Goal: Check status: Check status

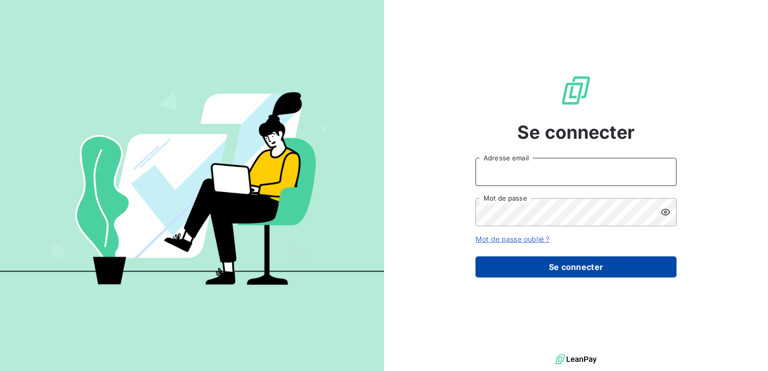
type input "[EMAIL_ADDRESS][DOMAIN_NAME]"
click at [565, 266] on button "Se connecter" at bounding box center [575, 266] width 201 height 21
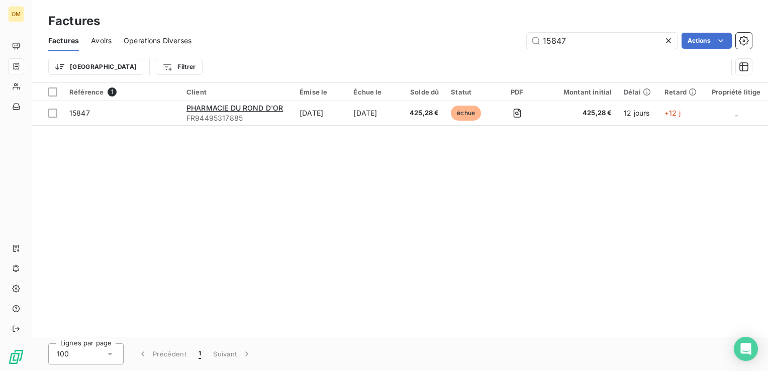
click at [673, 39] on div at bounding box center [670, 41] width 14 height 16
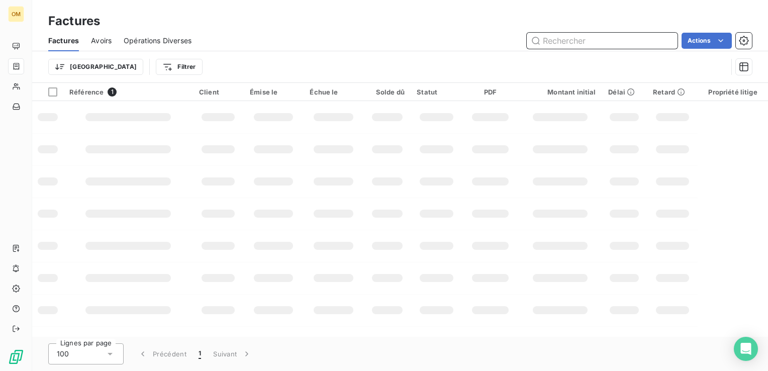
click at [596, 43] on input "text" at bounding box center [602, 41] width 151 height 16
paste input "002912"
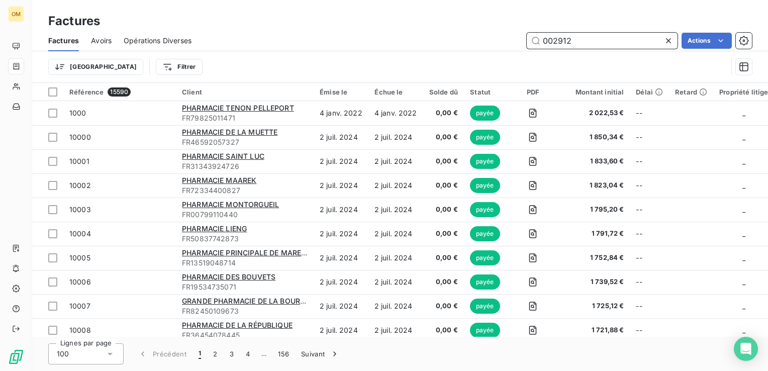
paste input "002912"
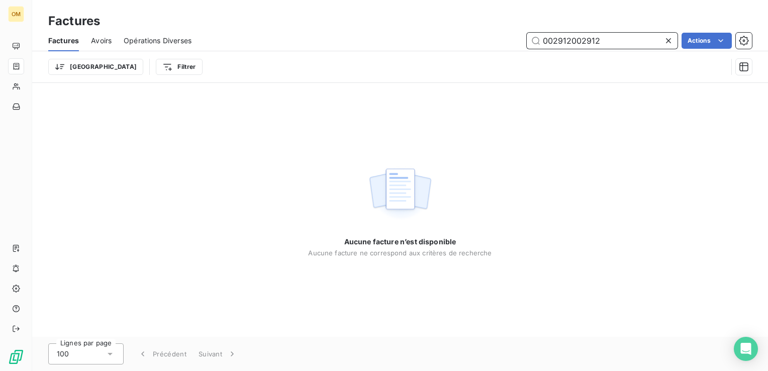
type input "002912002912"
click at [665, 39] on icon at bounding box center [668, 41] width 10 height 10
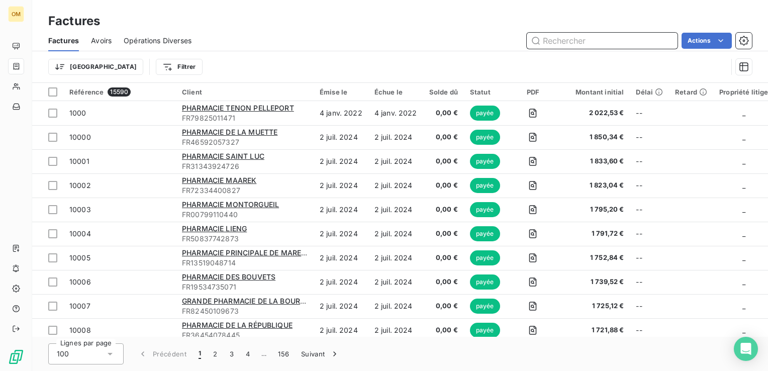
click at [609, 37] on input "text" at bounding box center [602, 41] width 151 height 16
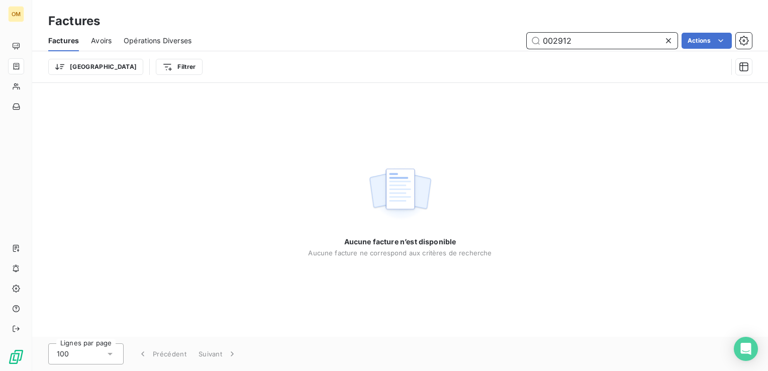
type input "002912"
